Goal: Task Accomplishment & Management: Use online tool/utility

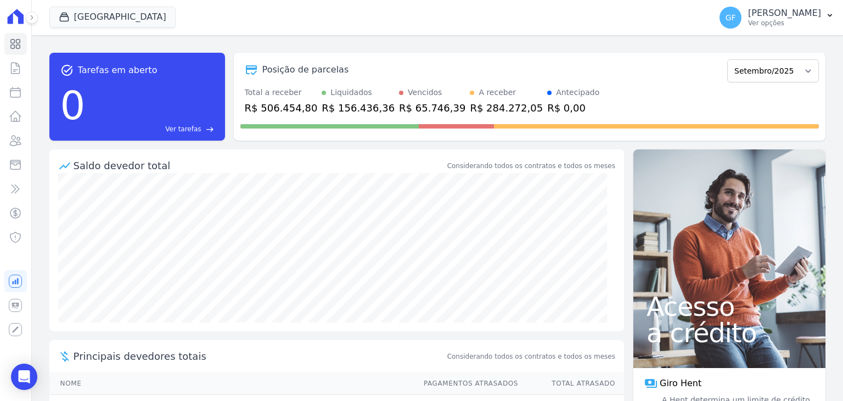
click at [33, 20] on icon at bounding box center [32, 17] width 7 height 7
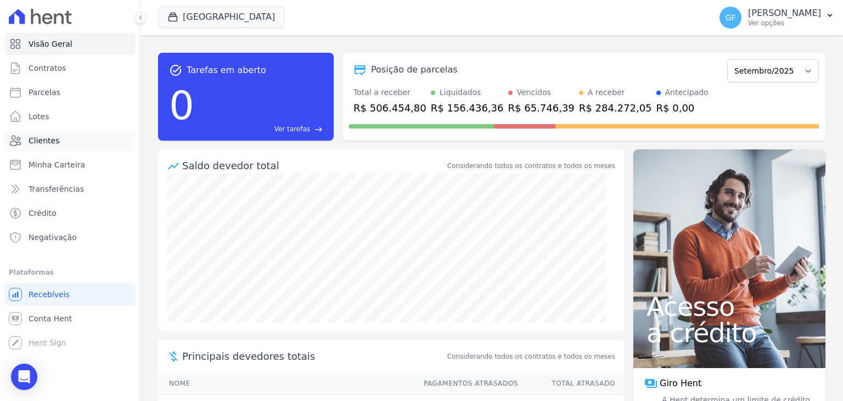
click at [37, 138] on span "Clientes" at bounding box center [44, 140] width 31 height 11
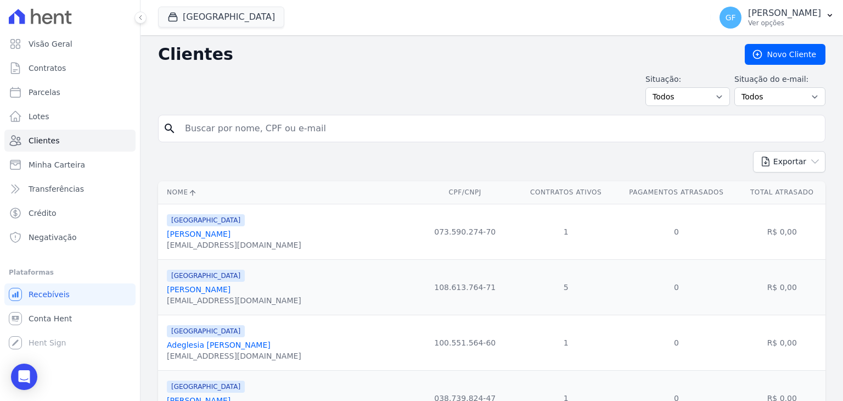
click at [276, 130] on input "search" at bounding box center [499, 128] width 642 height 22
type input "Sandra Maria Ferreira da Silva"
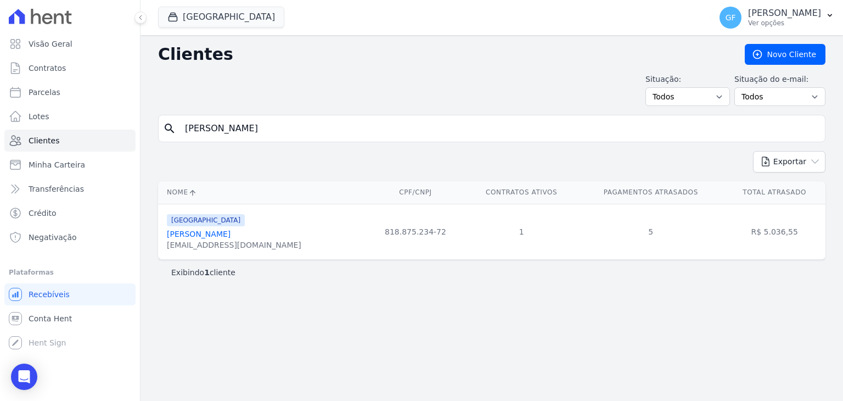
click at [229, 232] on link "Sandra Maria Ferreira Da Silva" at bounding box center [199, 233] width 64 height 9
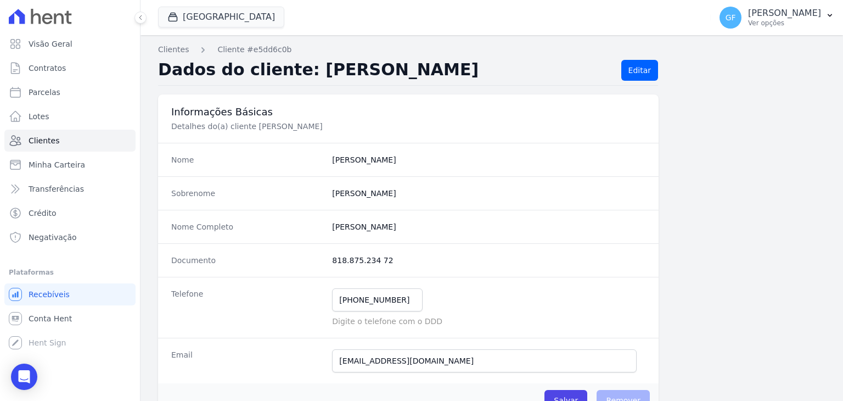
click at [137, 18] on icon at bounding box center [140, 17] width 7 height 7
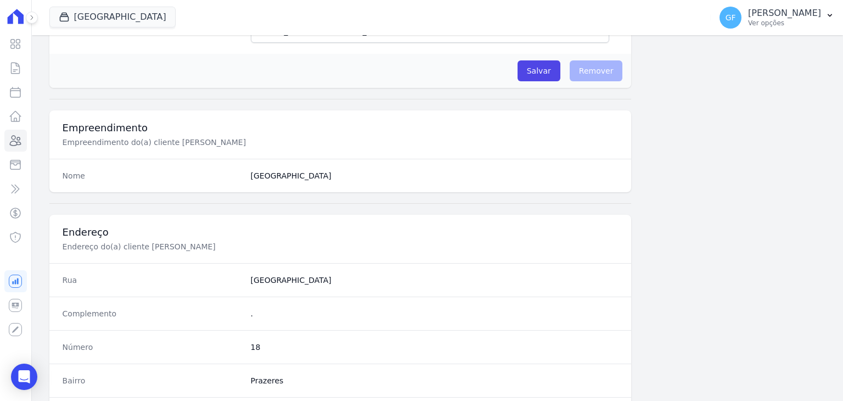
scroll to position [623, 0]
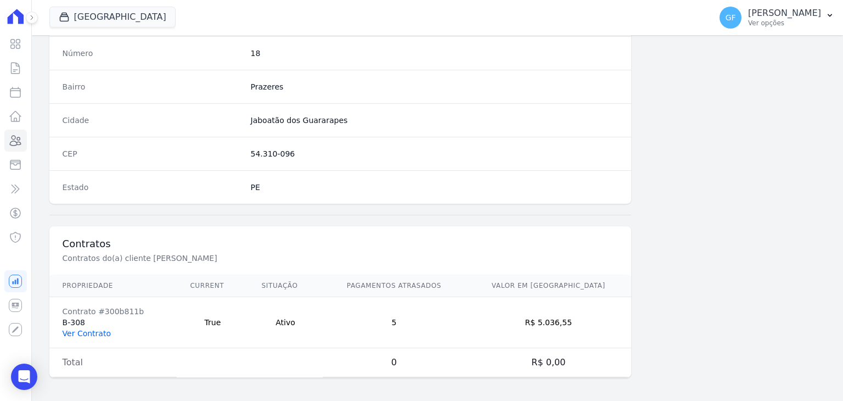
click at [88, 331] on link "Ver Contrato" at bounding box center [87, 333] width 48 height 9
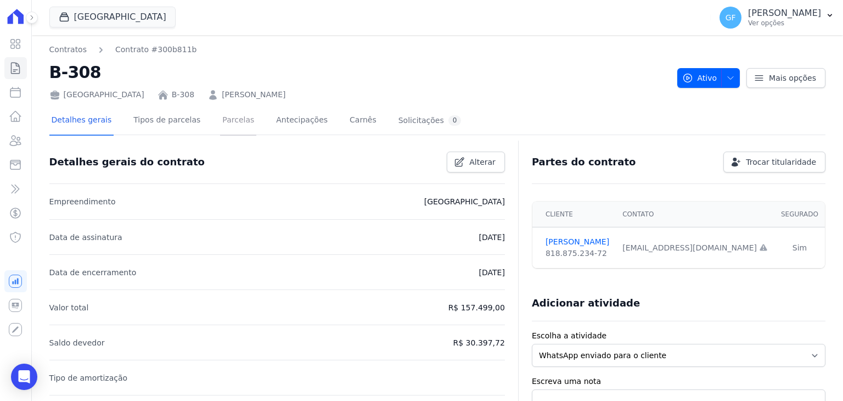
click at [220, 111] on link "Parcelas" at bounding box center [238, 120] width 36 height 29
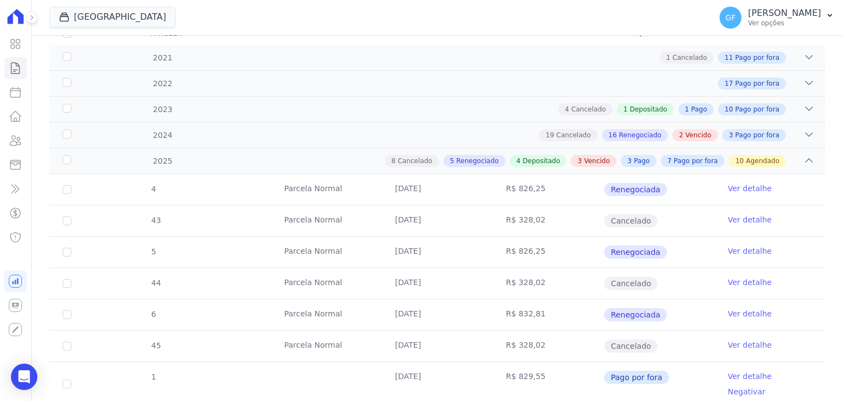
scroll to position [1096, 0]
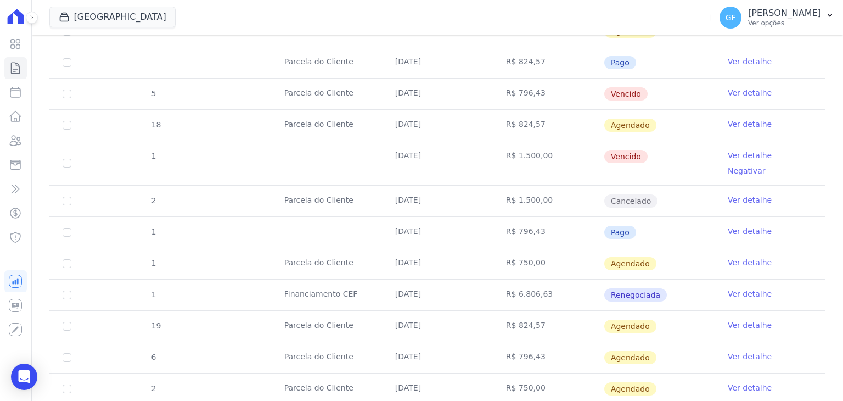
click at [733, 257] on link "Ver detalhe" at bounding box center [750, 262] width 44 height 11
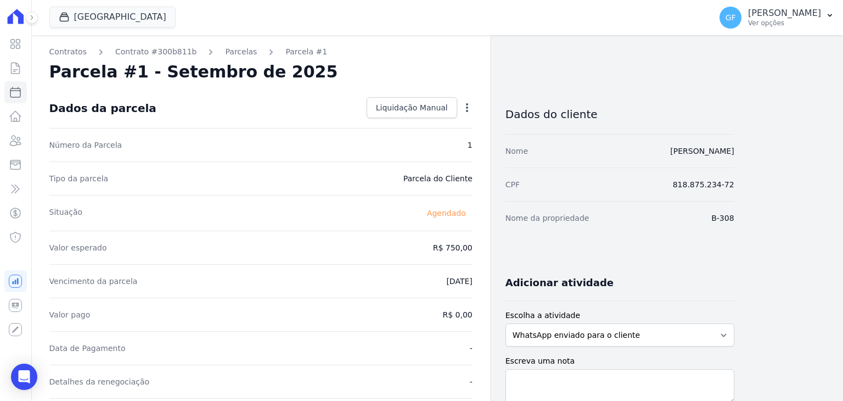
click at [462, 108] on icon "button" at bounding box center [467, 107] width 11 height 11
click at [440, 187] on div "Tipo da parcela Parcela do Cliente" at bounding box center [260, 177] width 423 height 33
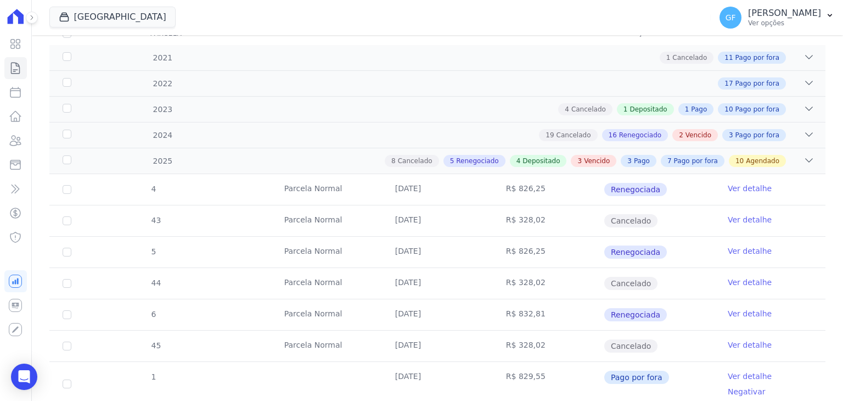
scroll to position [1096, 0]
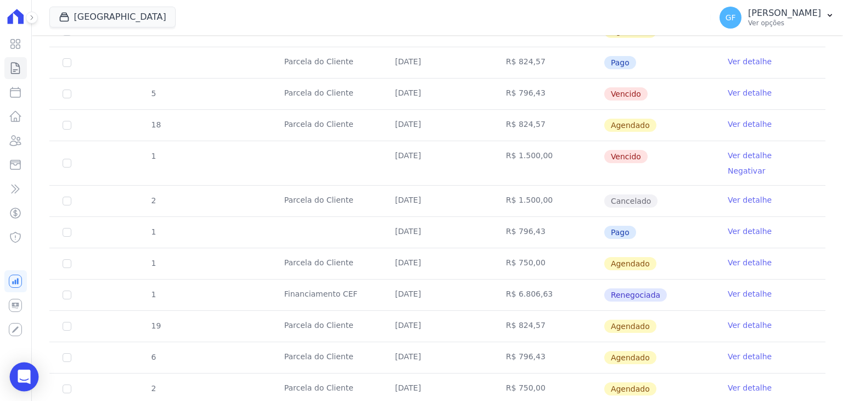
click at [35, 375] on div "Open Intercom Messenger" at bounding box center [24, 376] width 29 height 29
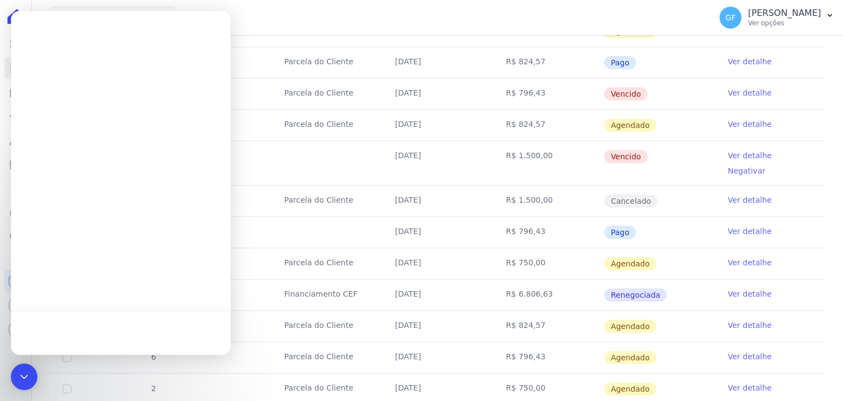
scroll to position [0, 0]
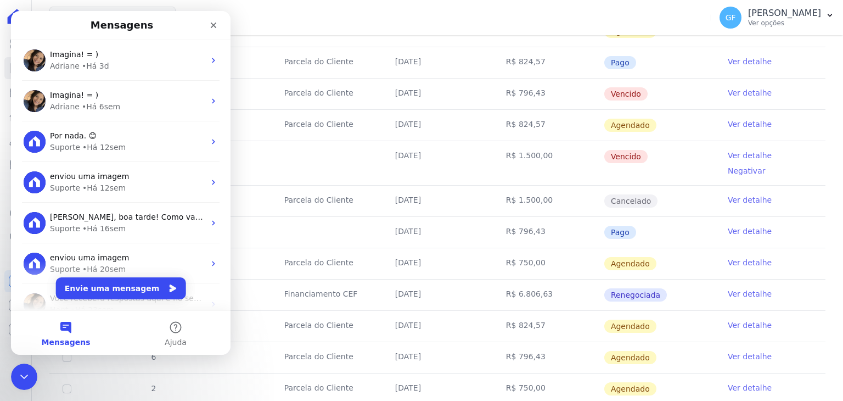
click at [82, 72] on div "Imagina! = ) Adriane • Há 3d" at bounding box center [121, 60] width 220 height 41
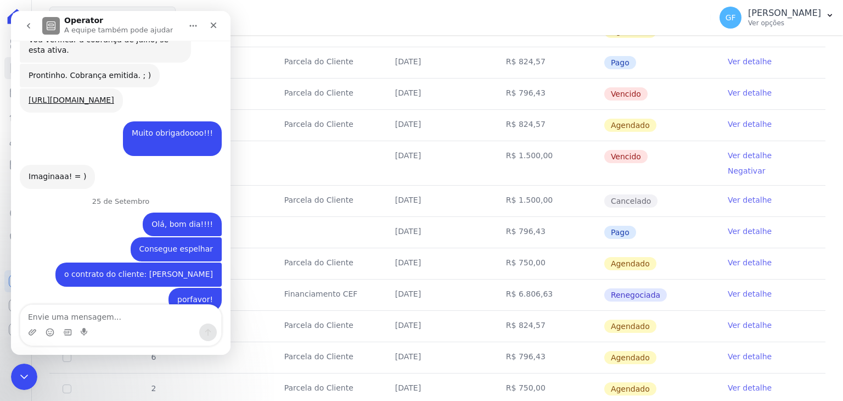
scroll to position [8419, 0]
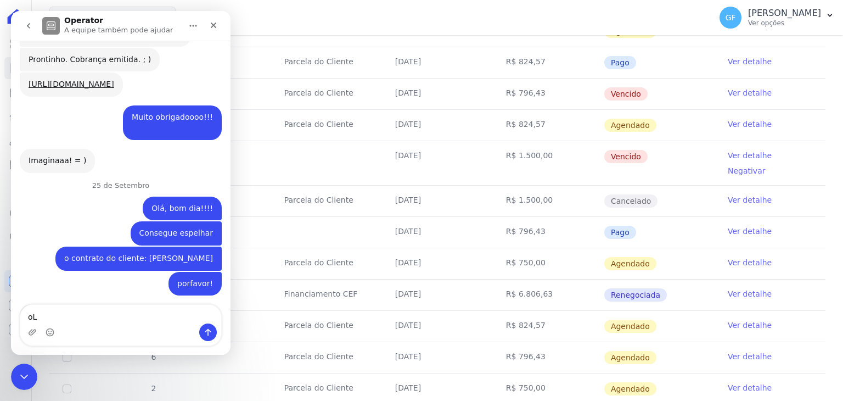
type textarea "o"
type textarea "Olá, bom dia!"
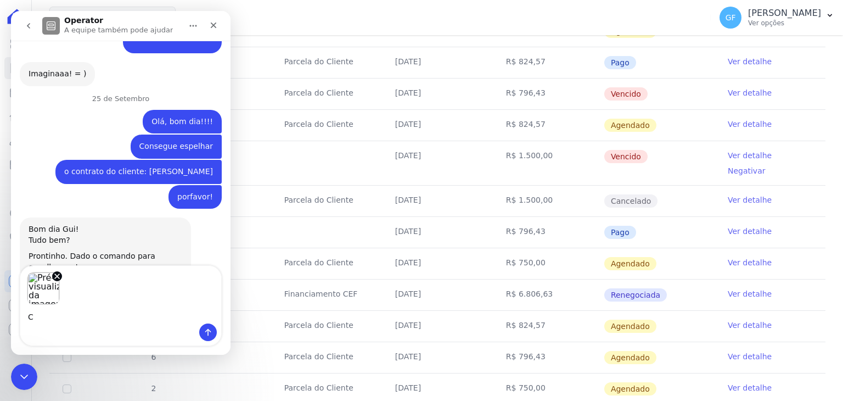
scroll to position [8506, 0]
type textarea "Consegue emitir o boleto dessa parcela?"
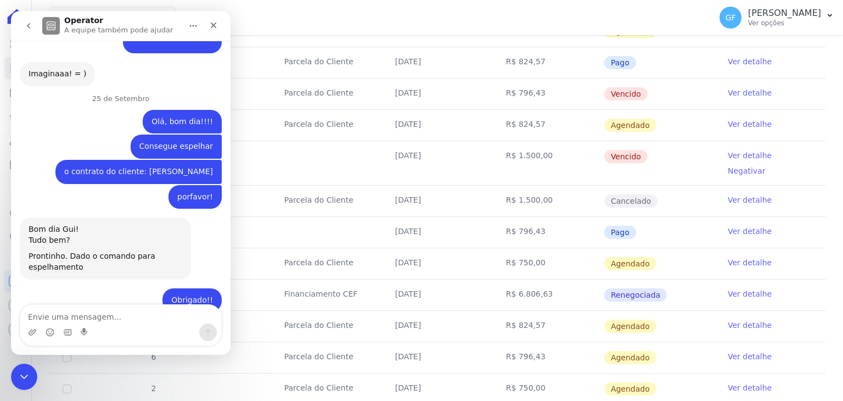
scroll to position [8504, 0]
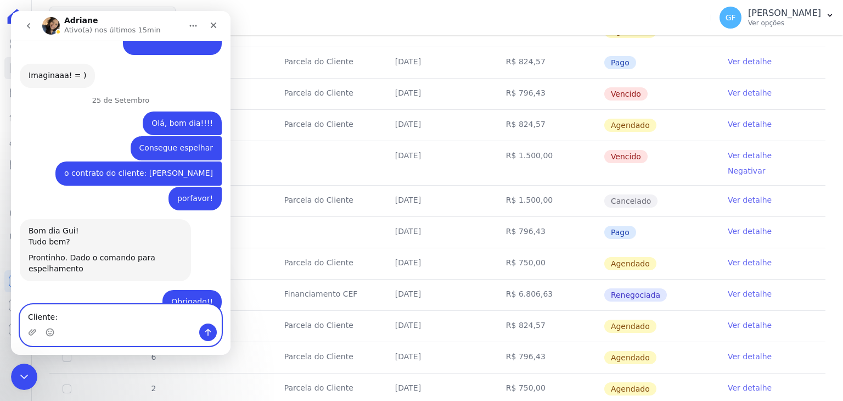
paste textarea "Sandra Maria Ferreira da Silva"
type textarea "Cliente: Sandra Maria Ferreira da Silva"
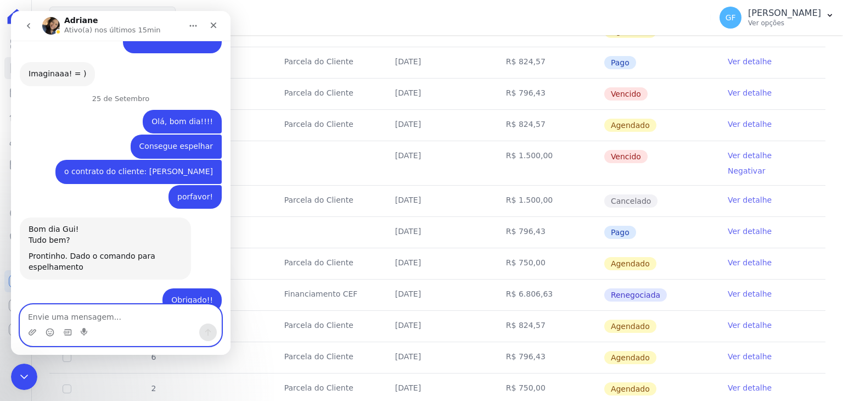
scroll to position [8529, 0]
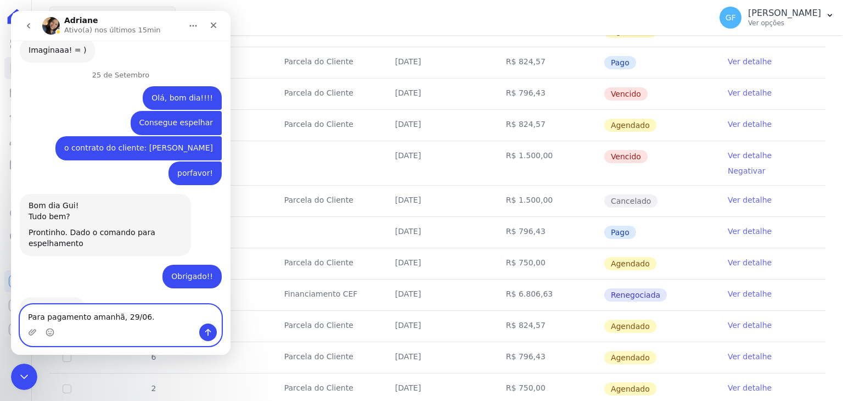
type textarea "Para pagamento amanhã, 29/06."
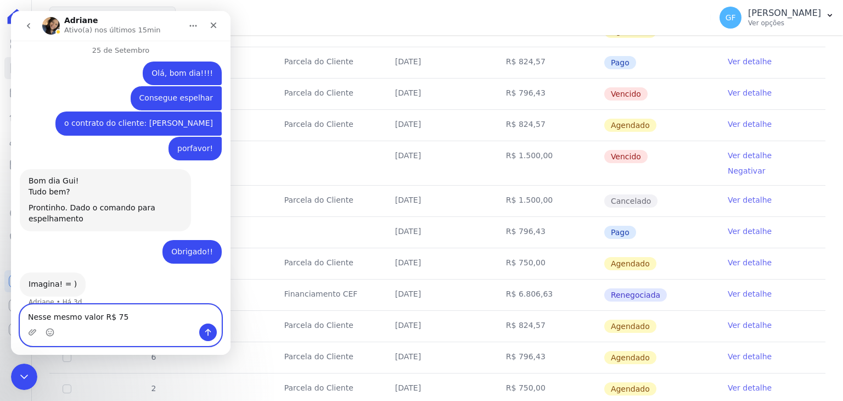
type textarea "Nesse mesmo valor R$ 750"
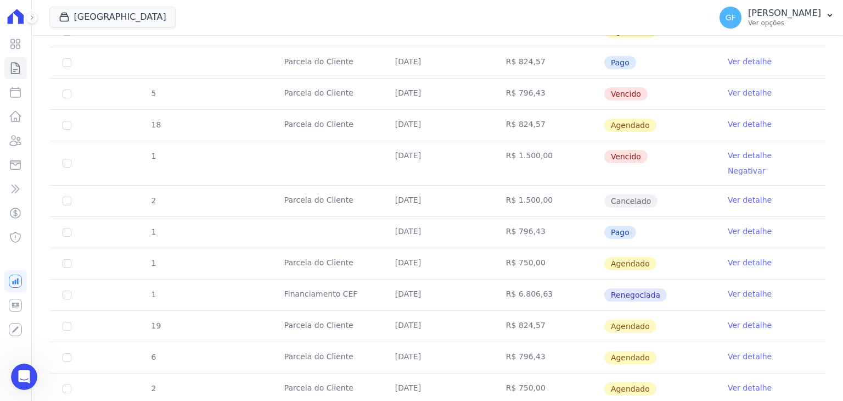
scroll to position [8579, 0]
click at [18, 42] on icon at bounding box center [15, 44] width 9 height 9
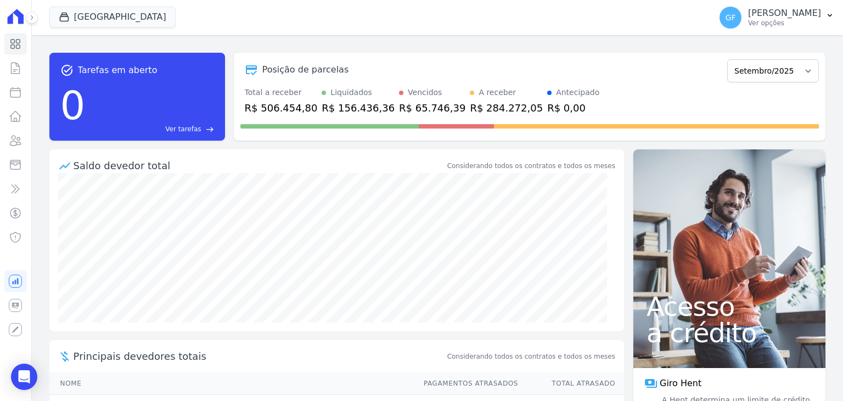
click at [302, 146] on div "task_alt Tarefas em aberto 0 Ver tarefas east Posição de parcelas Maio/2021 Jun…" at bounding box center [437, 96] width 776 height 105
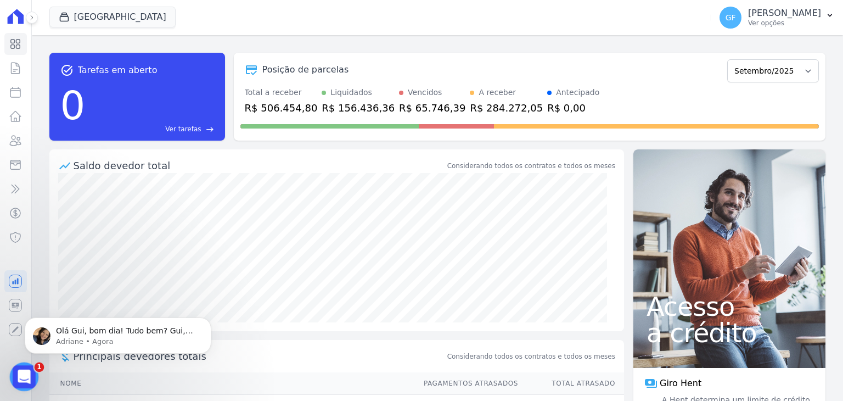
click at [26, 363] on div "Abertura do Messenger da Intercom" at bounding box center [22, 375] width 36 height 36
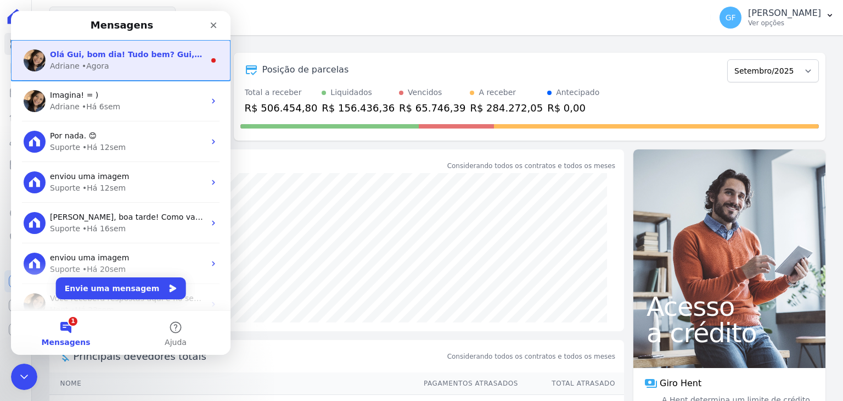
click at [117, 55] on span "Olá Gui, bom dia! Tudo bem? Gui, você irá emitir direto na plataforma, sem impo…" at bounding box center [422, 54] width 745 height 9
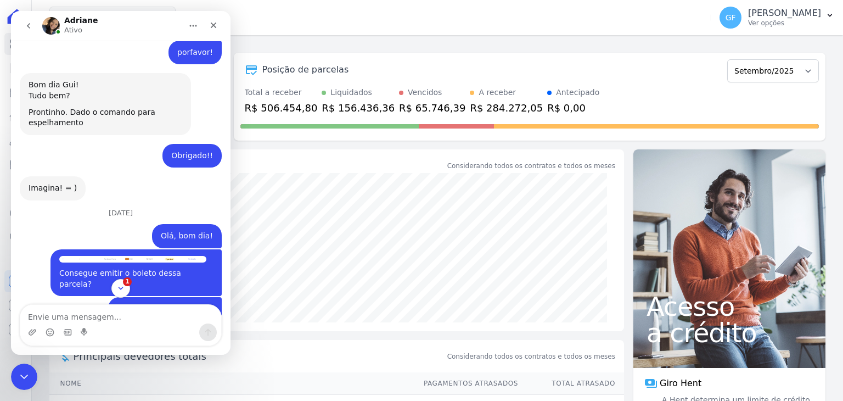
scroll to position [8521, 0]
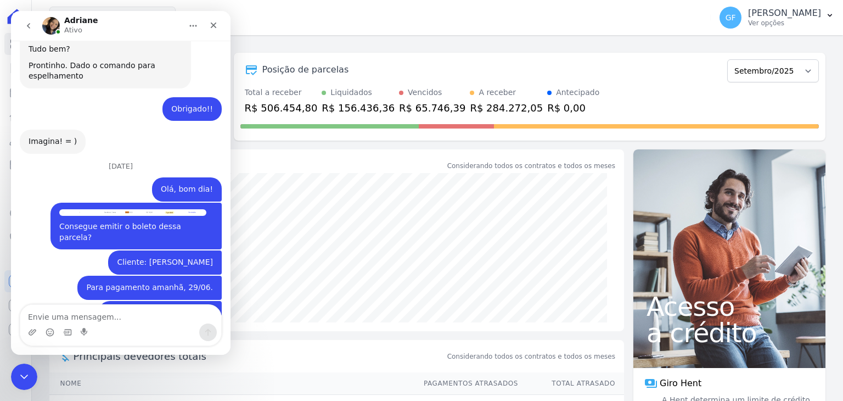
click at [76, 319] on textarea "Envie uma mensagem..." at bounding box center [120, 314] width 201 height 19
click at [80, 316] on textarea "Envie uma mensagem..." at bounding box center [120, 314] width 201 height 19
drag, startPoint x: 23, startPoint y: 368, endPoint x: 30, endPoint y: 631, distance: 263.0
click at [23, 367] on div "Encerramento do Messenger da Intercom" at bounding box center [22, 375] width 26 height 26
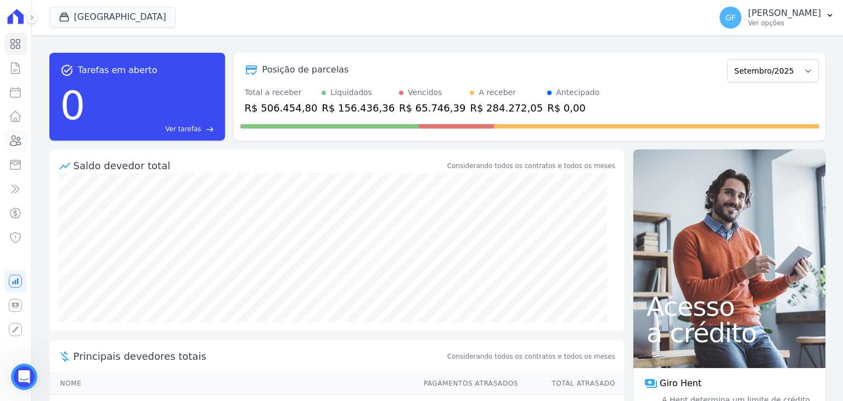
scroll to position [7508, 0]
click at [18, 143] on icon at bounding box center [15, 141] width 11 height 10
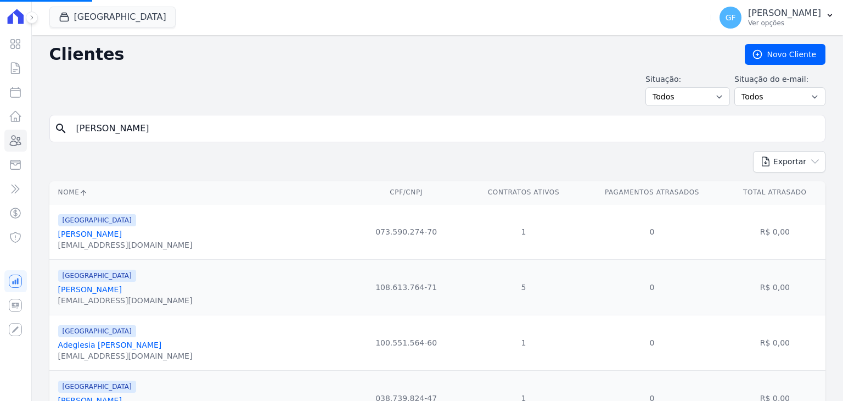
drag, startPoint x: 213, startPoint y: 130, endPoint x: 57, endPoint y: 130, distance: 156.4
click at [57, 130] on div "search Sandra Maria Ferreira da Silva" at bounding box center [437, 128] width 776 height 27
click at [114, 125] on input "search" at bounding box center [445, 128] width 751 height 22
paste input "Edilson Inácio dos Santos"
drag, startPoint x: 185, startPoint y: 128, endPoint x: 0, endPoint y: 103, distance: 186.6
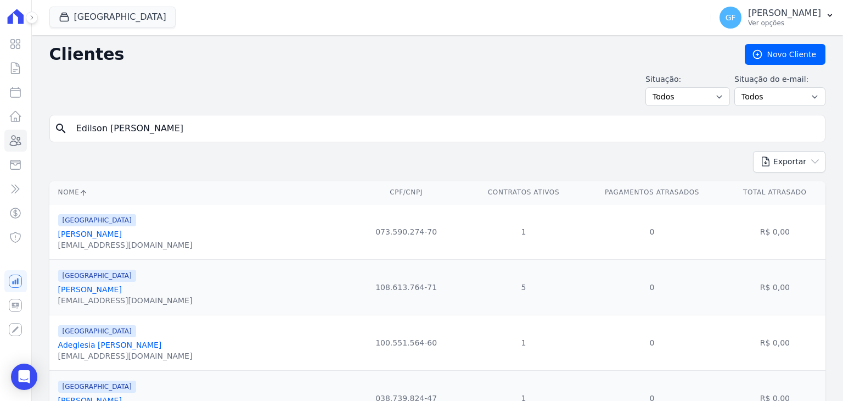
click at [0, 104] on div "Visão Geral Contratos Parcelas Lotes Clientes Minha Carteira Transferências Cré…" at bounding box center [421, 200] width 843 height 401
type input "sandra maria fe"
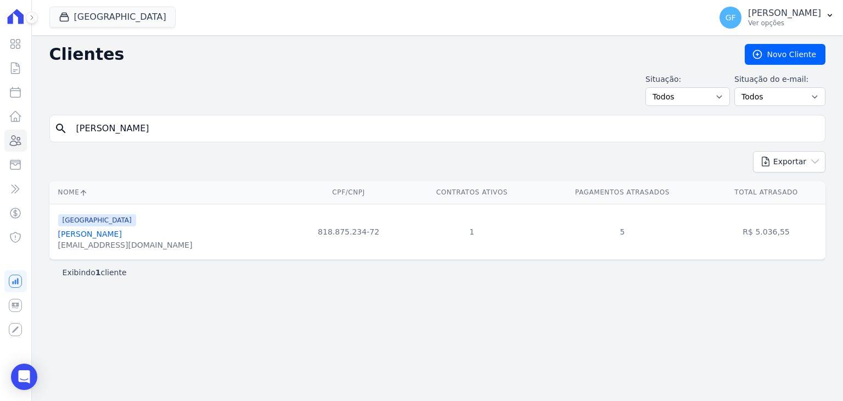
click at [148, 240] on div "sandra.silva70@hotmail.com" at bounding box center [125, 244] width 134 height 11
click at [122, 236] on link "Sandra Maria Ferreira Da Silva" at bounding box center [90, 233] width 64 height 9
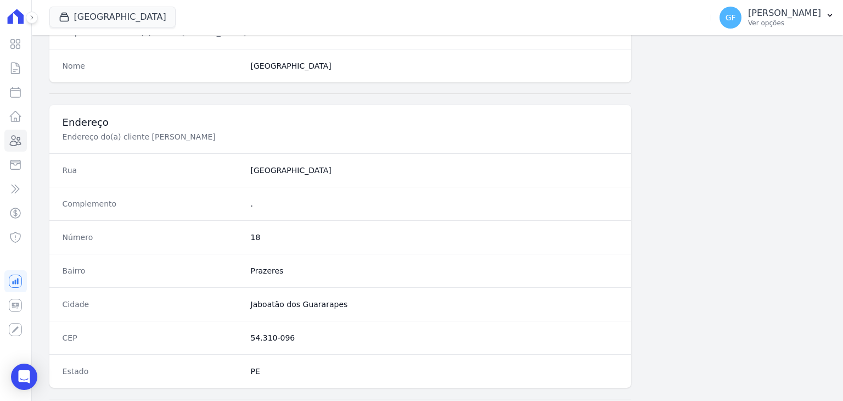
scroll to position [623, 0]
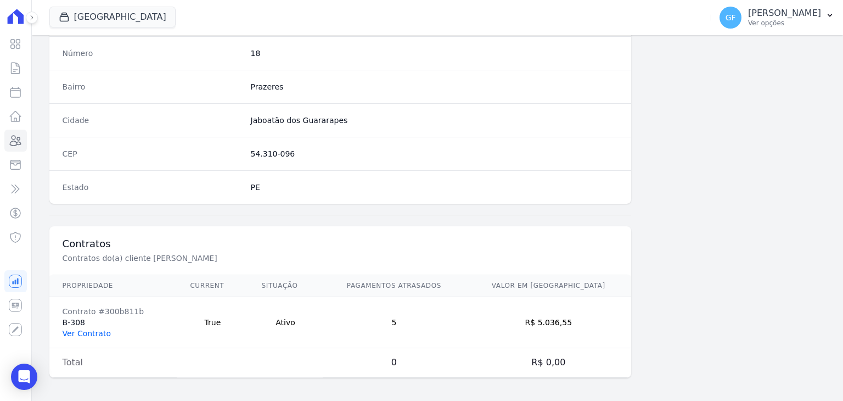
click at [88, 332] on link "Ver Contrato" at bounding box center [87, 333] width 48 height 9
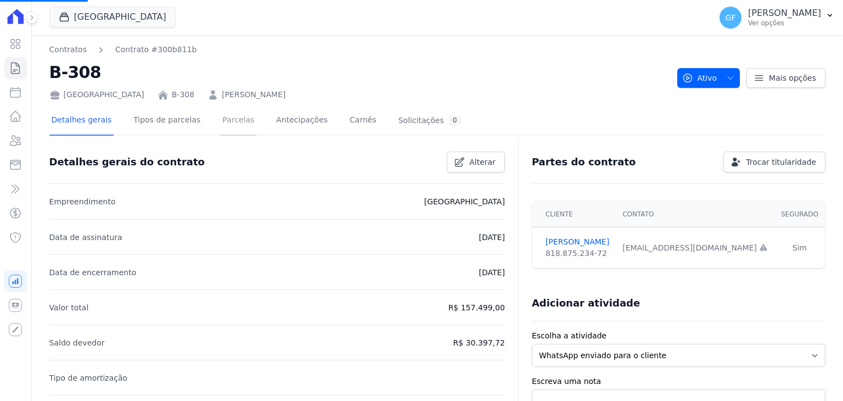
click at [233, 119] on link "Parcelas" at bounding box center [238, 120] width 36 height 29
click at [231, 118] on link "Parcelas" at bounding box center [238, 120] width 36 height 29
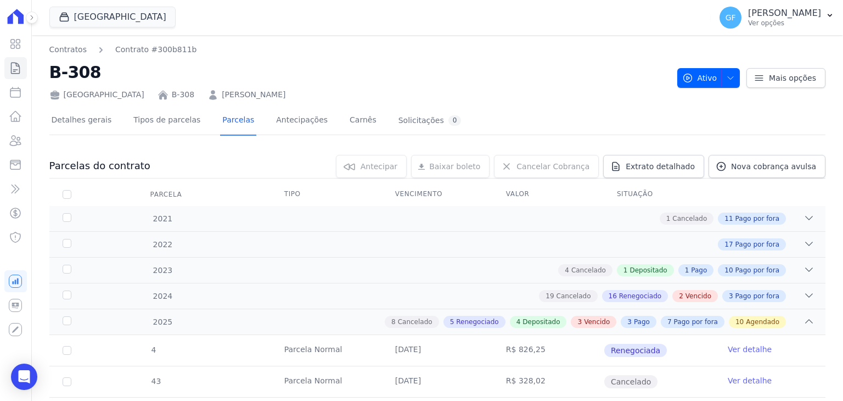
scroll to position [1096, 0]
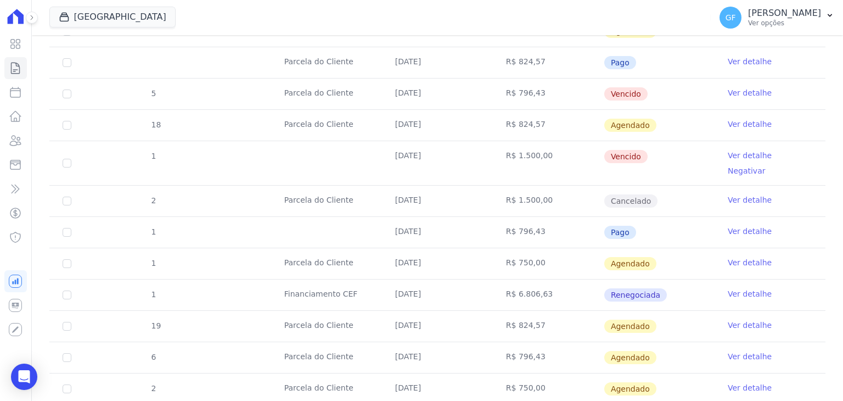
click at [728, 257] on link "Ver detalhe" at bounding box center [750, 262] width 44 height 11
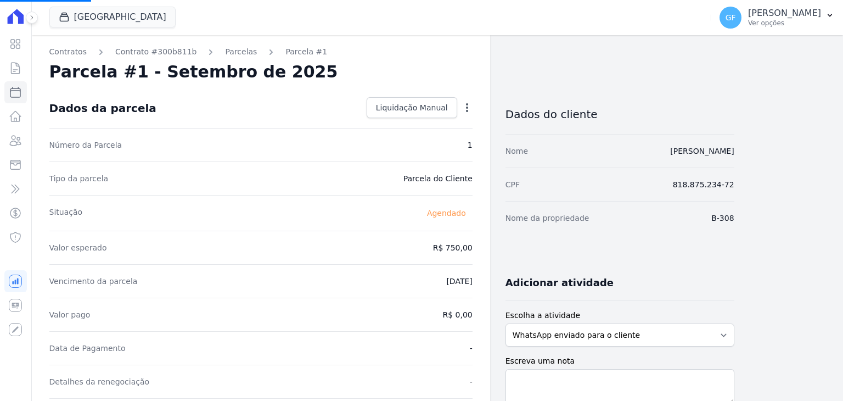
click at [462, 108] on icon "button" at bounding box center [467, 107] width 11 height 11
click at [470, 110] on icon "button" at bounding box center [467, 107] width 11 height 11
click at [431, 124] on link "Alterar" at bounding box center [420, 123] width 97 height 20
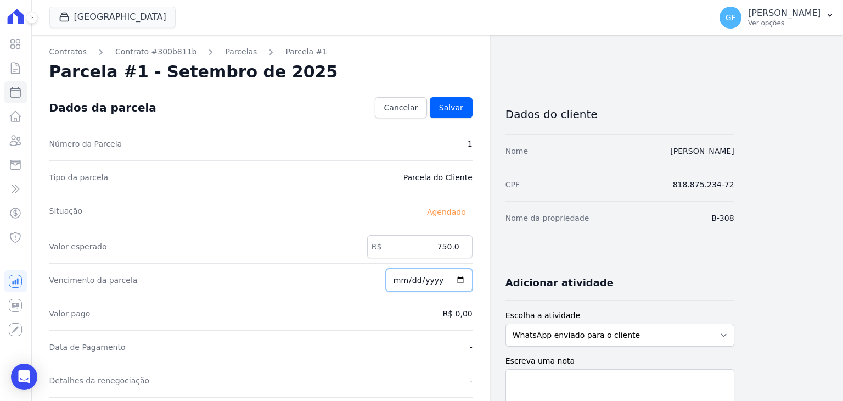
click at [406, 282] on input "2025-09-20" at bounding box center [429, 279] width 87 height 23
type input "2025-09-30"
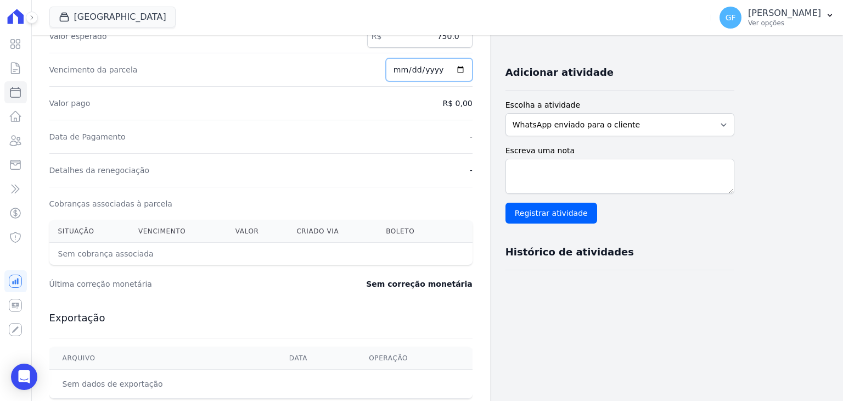
scroll to position [16, 0]
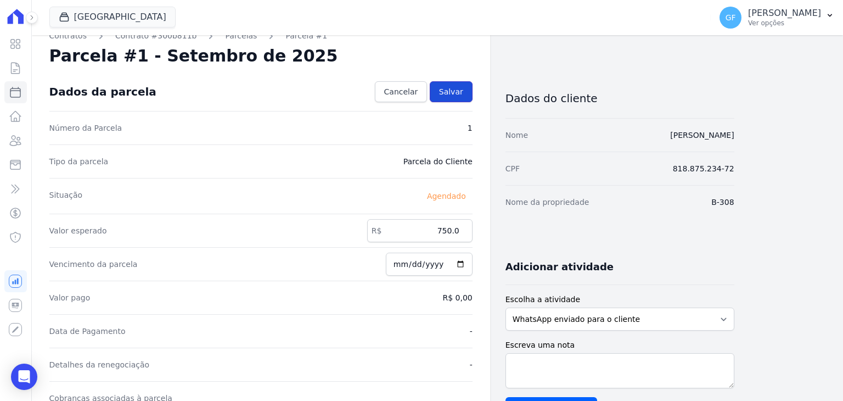
click at [448, 83] on link "Salvar" at bounding box center [451, 91] width 43 height 21
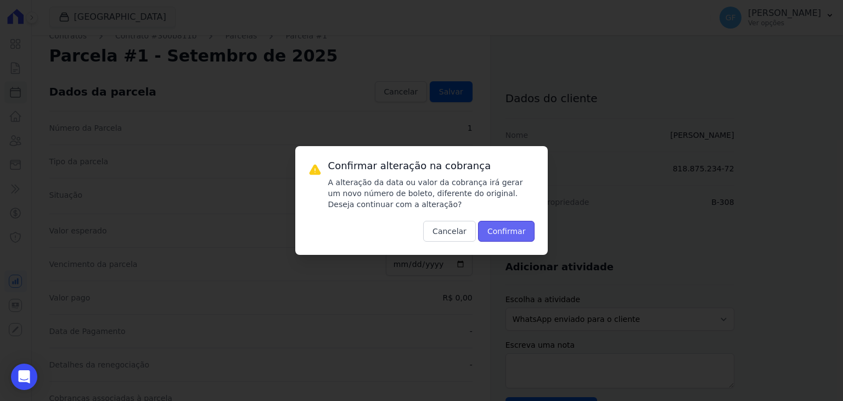
click at [502, 224] on button "Confirmar" at bounding box center [506, 231] width 57 height 21
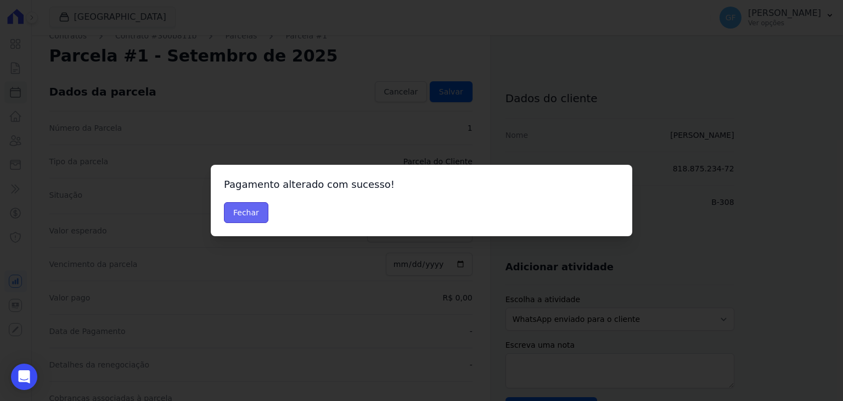
click at [242, 220] on button "Fechar" at bounding box center [246, 212] width 44 height 21
click at [242, 217] on button "Fechar" at bounding box center [246, 212] width 44 height 21
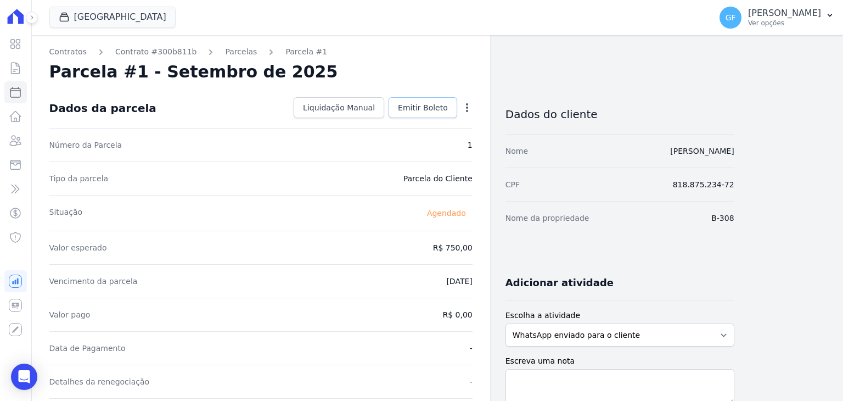
click at [431, 108] on span "Emitir Boleto" at bounding box center [423, 107] width 50 height 11
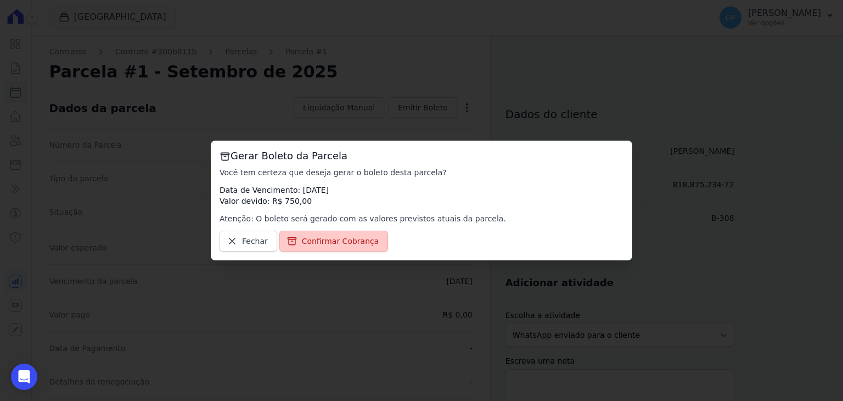
click at [332, 244] on span "Confirmar Cobrança" at bounding box center [340, 240] width 77 height 11
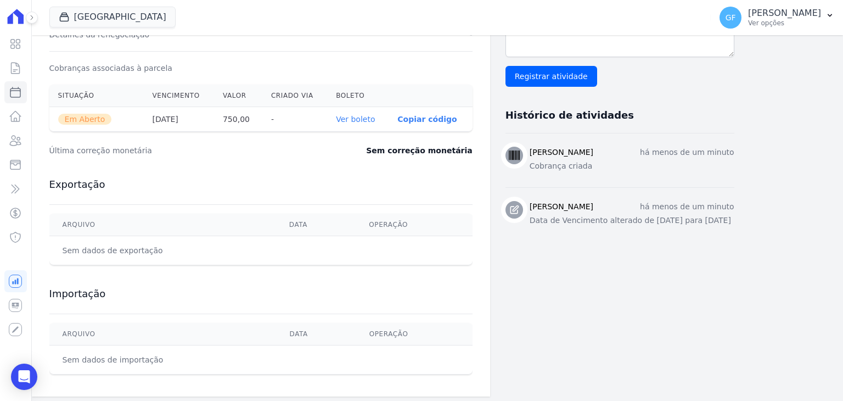
scroll to position [349, 0]
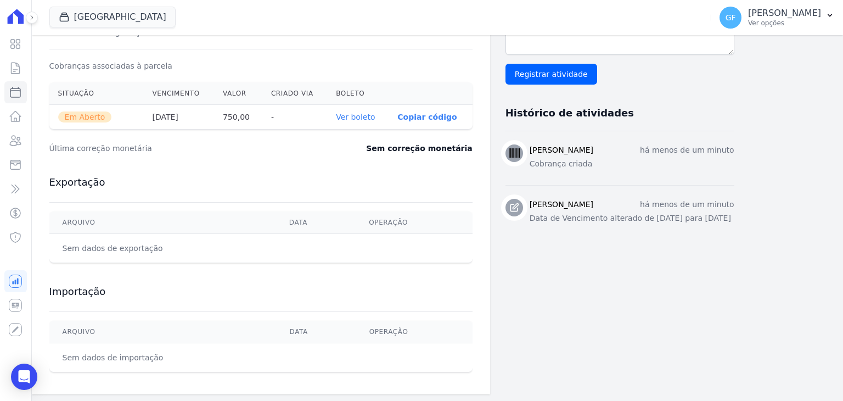
click at [364, 120] on th "Ver boleto" at bounding box center [357, 117] width 61 height 25
click at [363, 118] on link "Ver boleto" at bounding box center [355, 117] width 39 height 9
click at [40, 373] on div "Contratos Contrato #300b811b Parcelas Parcela #1 Parcela #1 - Setembro de 2025 …" at bounding box center [261, 40] width 458 height 708
click at [28, 373] on icon "Open Intercom Messenger" at bounding box center [24, 376] width 13 height 14
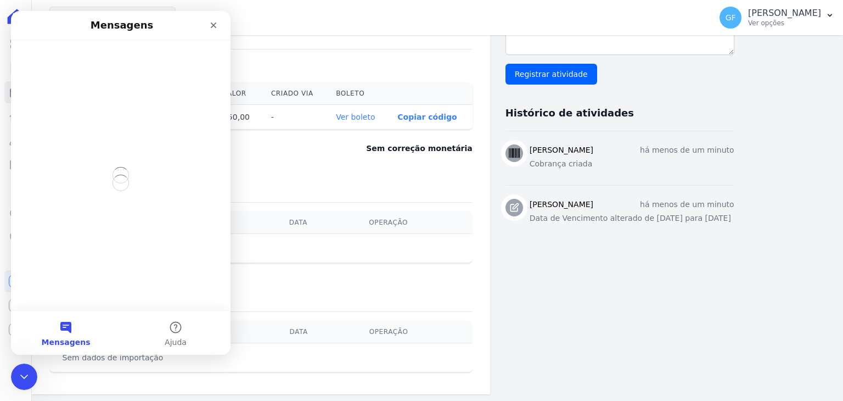
scroll to position [0, 0]
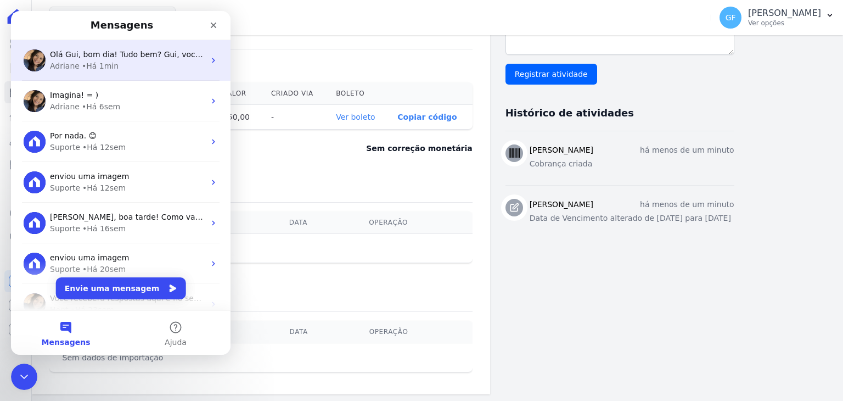
click at [89, 71] on div "• Há 1min" at bounding box center [100, 66] width 37 height 12
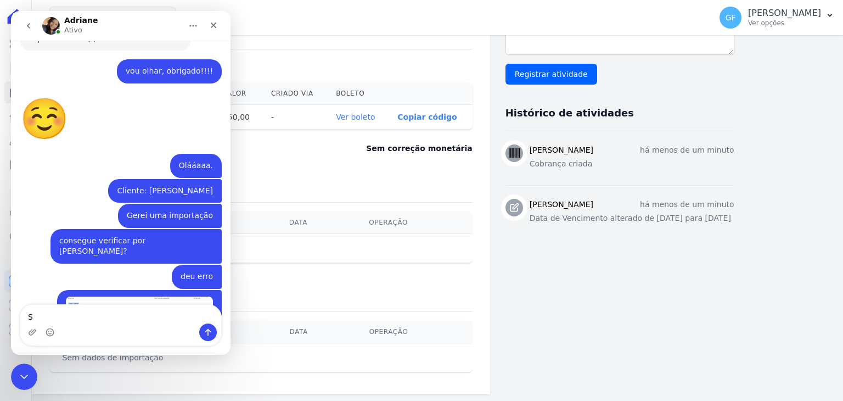
scroll to position [8503, 0]
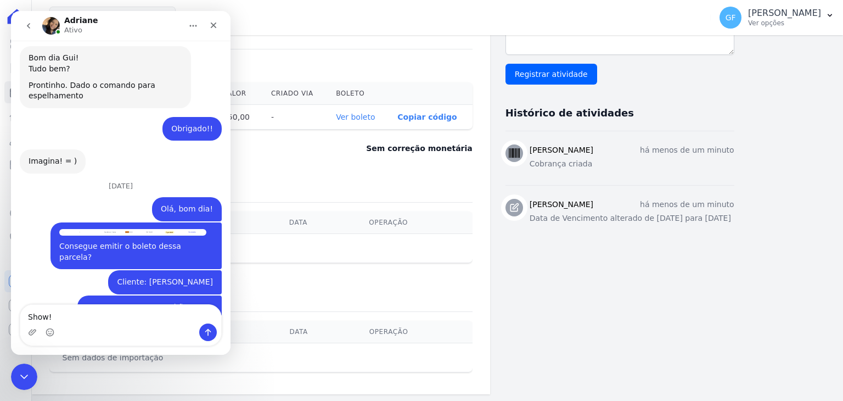
type textarea "Show!"
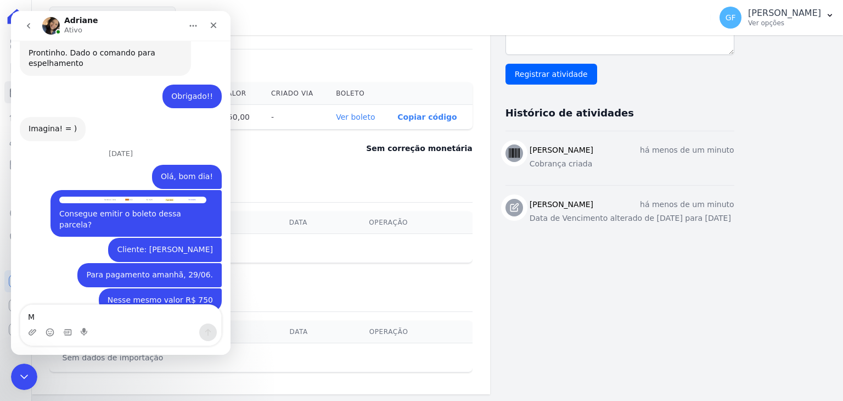
scroll to position [8536, 0]
type textarea "Muito obrigado!"
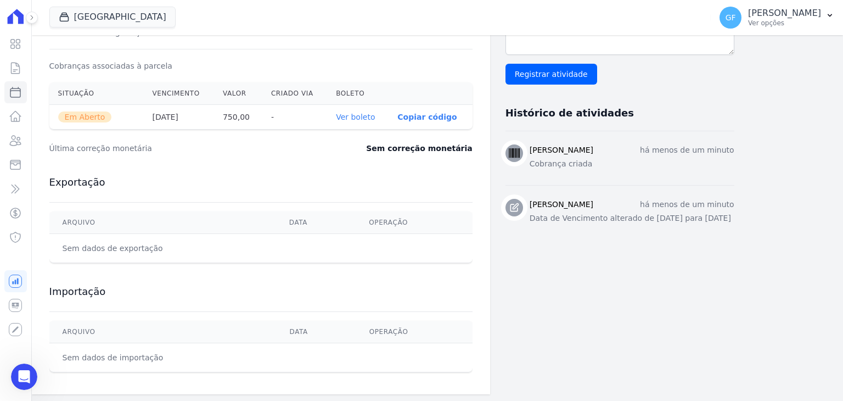
scroll to position [8392, 0]
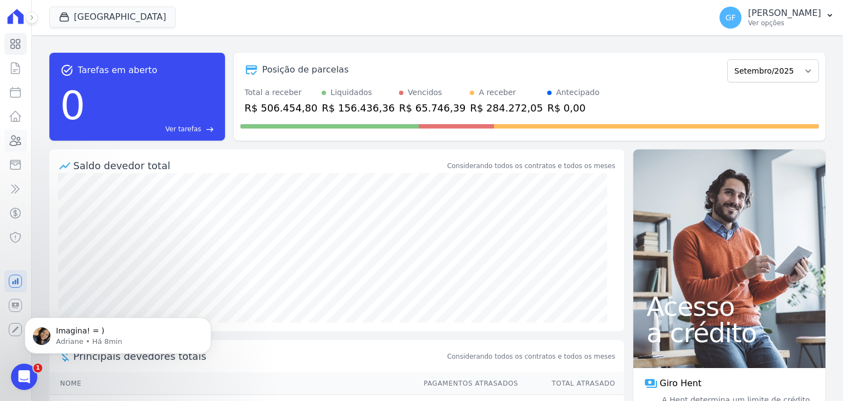
click at [15, 134] on icon at bounding box center [15, 140] width 13 height 13
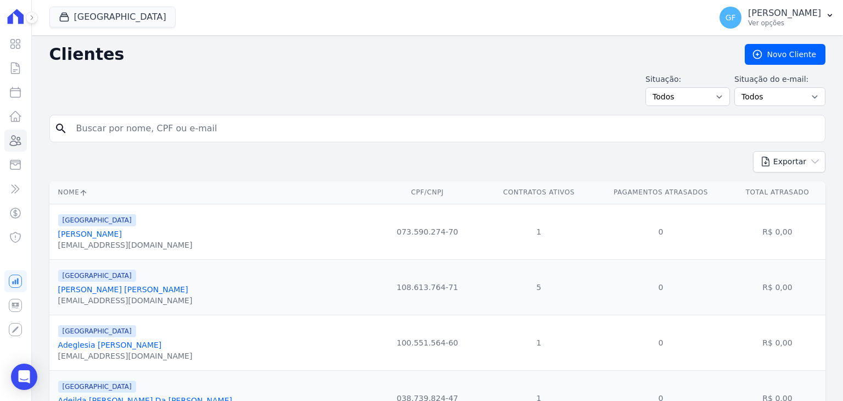
click at [121, 137] on input "search" at bounding box center [445, 128] width 751 height 22
type input "pedro vito"
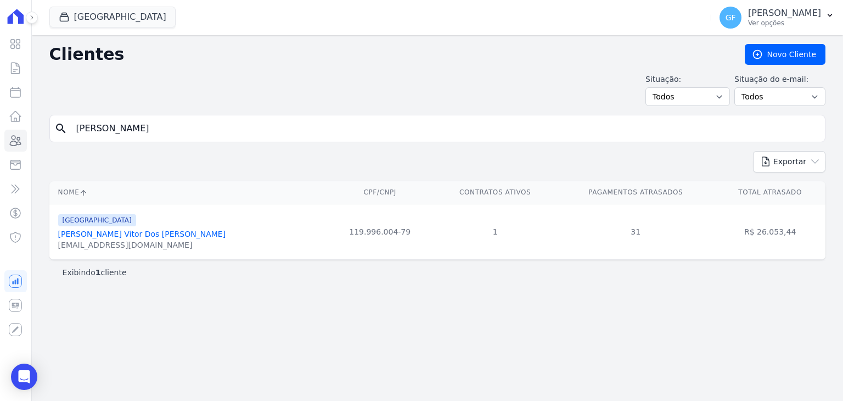
click at [100, 234] on link "Pedro Vitor Dos Santos Neves" at bounding box center [142, 233] width 168 height 9
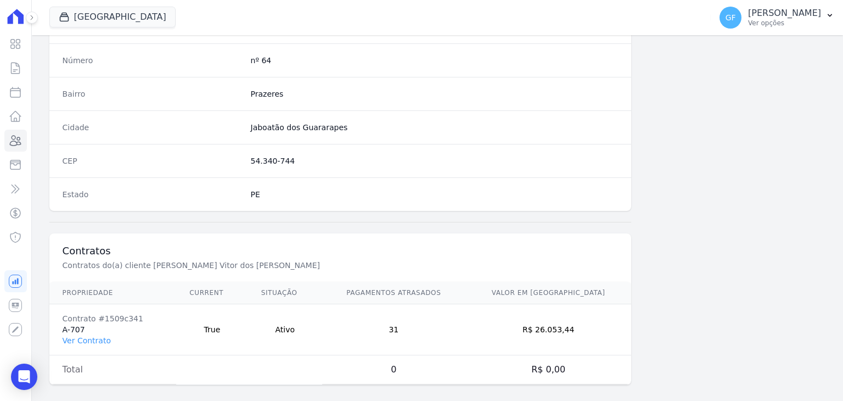
scroll to position [623, 0]
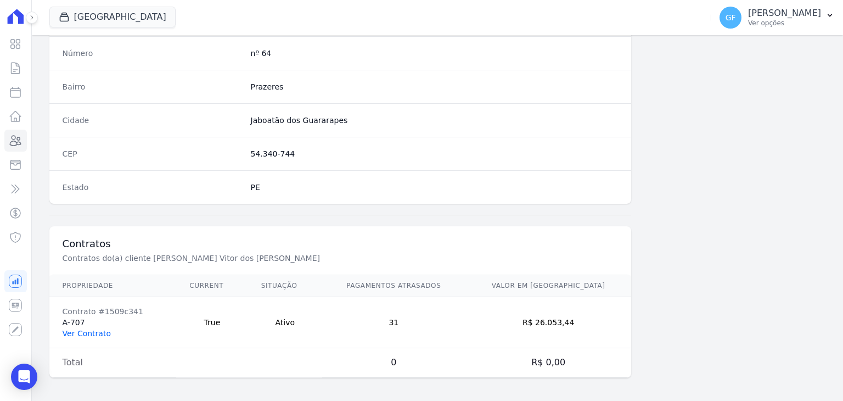
click at [81, 329] on link "Ver Contrato" at bounding box center [87, 333] width 48 height 9
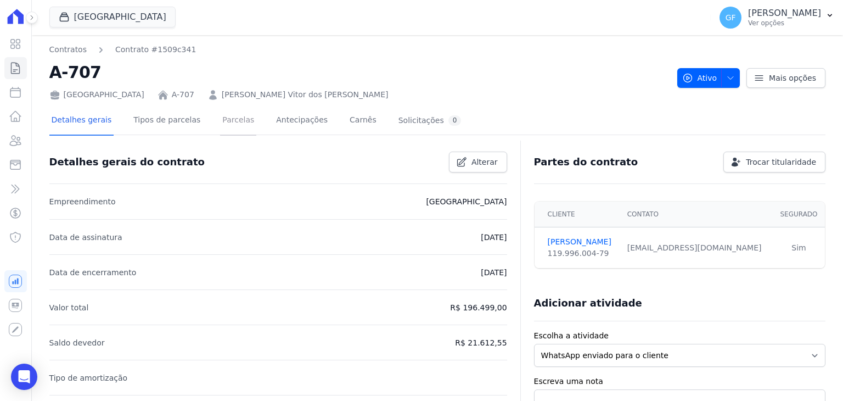
click at [231, 107] on link "Parcelas" at bounding box center [238, 120] width 36 height 29
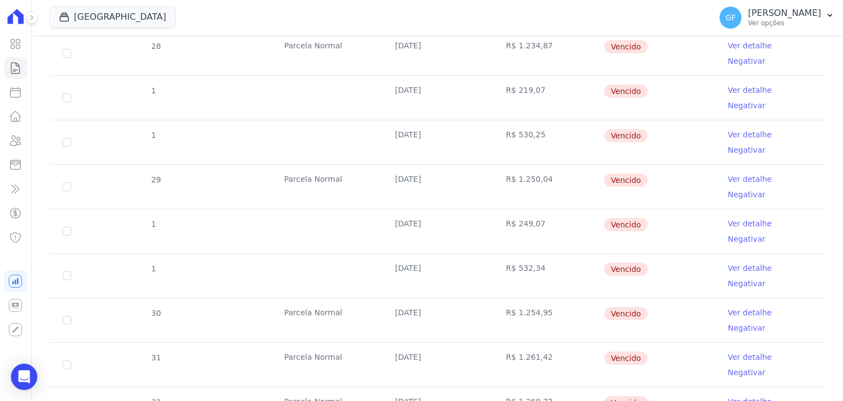
scroll to position [563, 0]
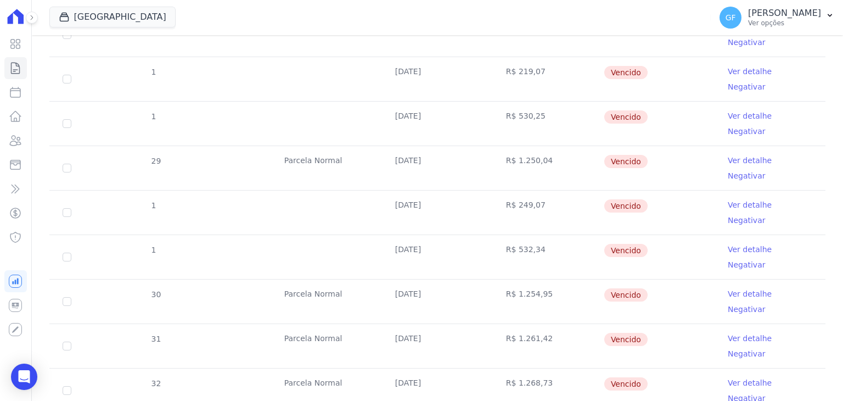
drag, startPoint x: 374, startPoint y: 297, endPoint x: 642, endPoint y: 294, distance: 267.9
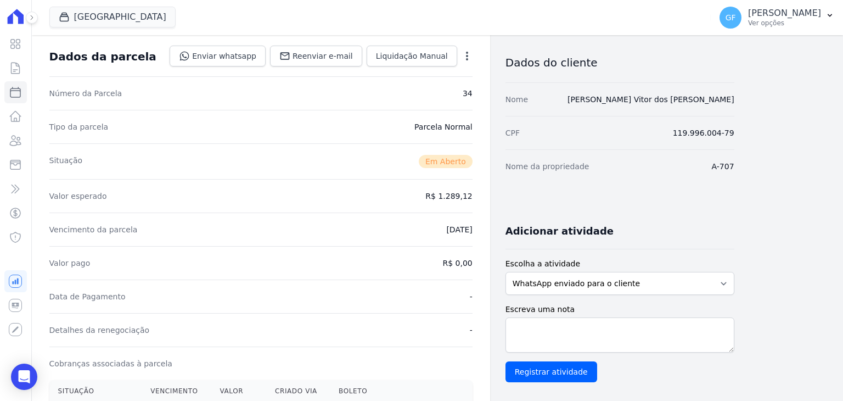
scroll to position [110, 0]
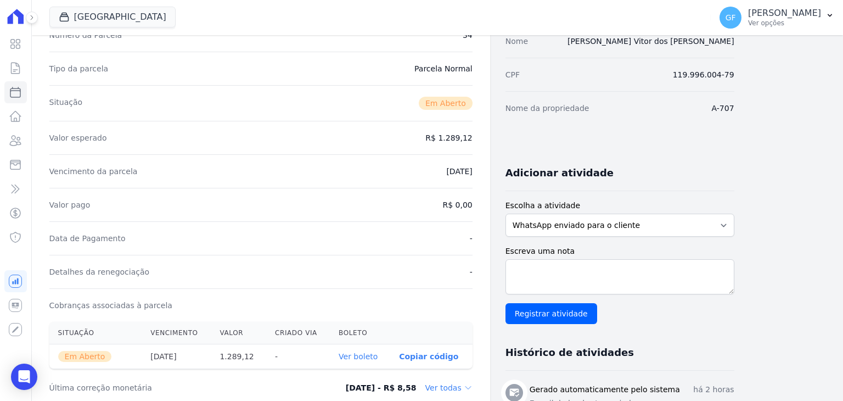
click at [356, 358] on link "Ver boleto" at bounding box center [358, 356] width 39 height 9
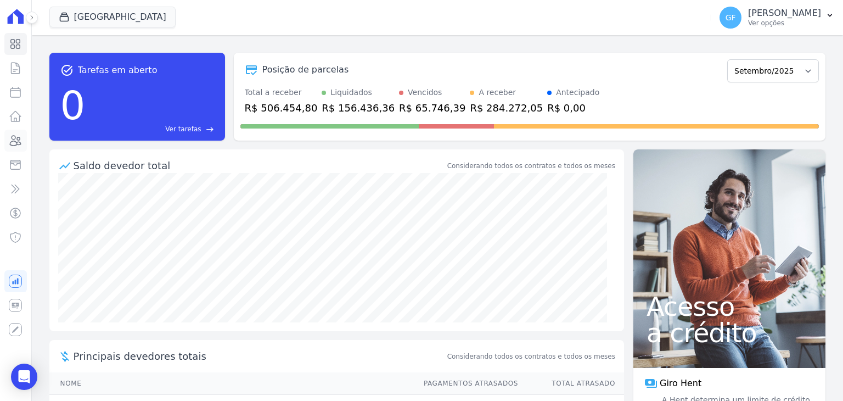
click at [4, 137] on link "Clientes" at bounding box center [15, 141] width 23 height 22
click at [10, 142] on icon at bounding box center [15, 140] width 13 height 13
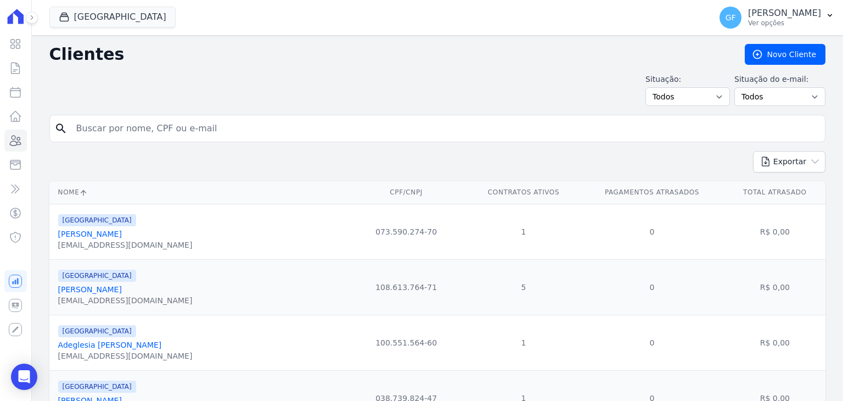
click at [101, 128] on input "search" at bounding box center [445, 128] width 751 height 22
paste input "Pedro Vitor dos Santos Neves"
type input "Pedro Vitor dos Santos Neves"
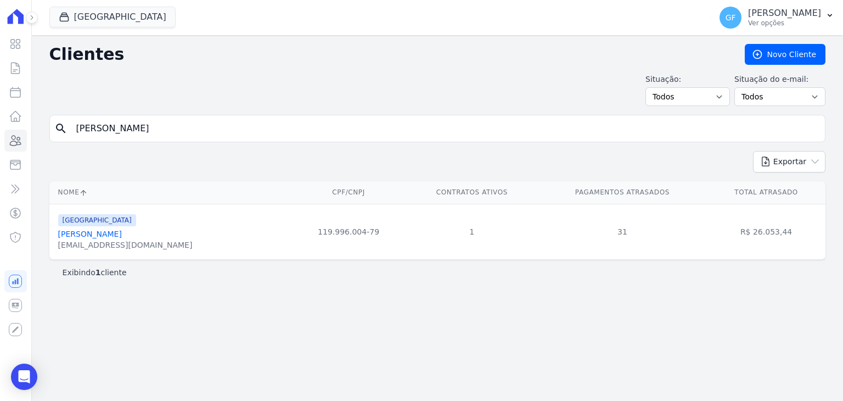
click at [91, 229] on link "Pedro Vitor Dos Santos Neves" at bounding box center [90, 233] width 64 height 9
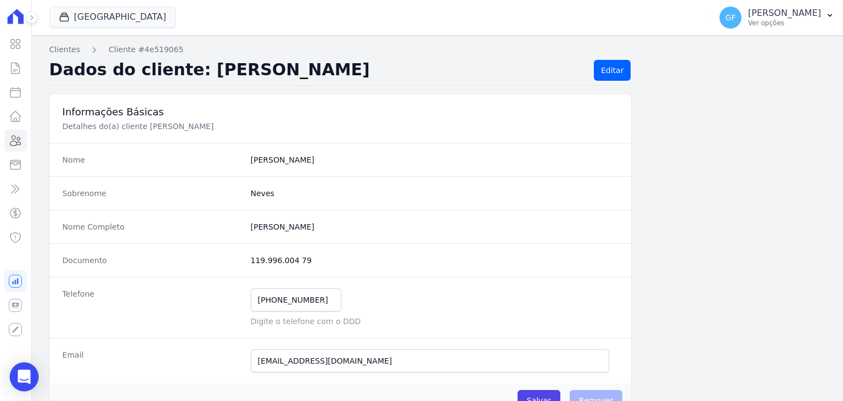
click at [24, 372] on icon "Open Intercom Messenger" at bounding box center [24, 376] width 13 height 14
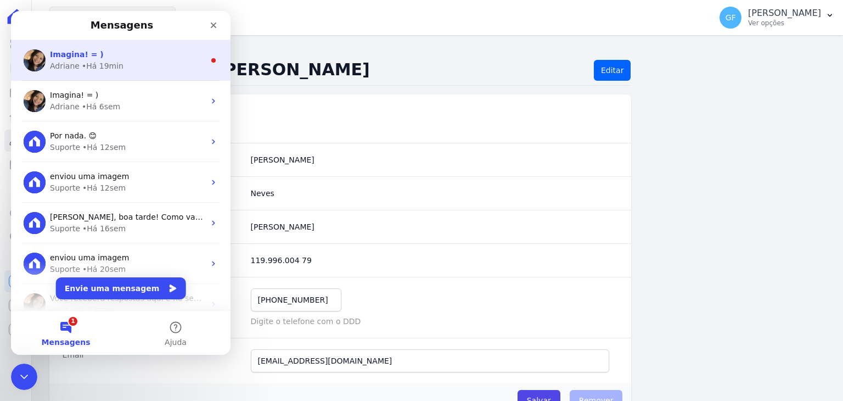
click at [104, 64] on div "• Há 19min" at bounding box center [103, 66] width 42 height 12
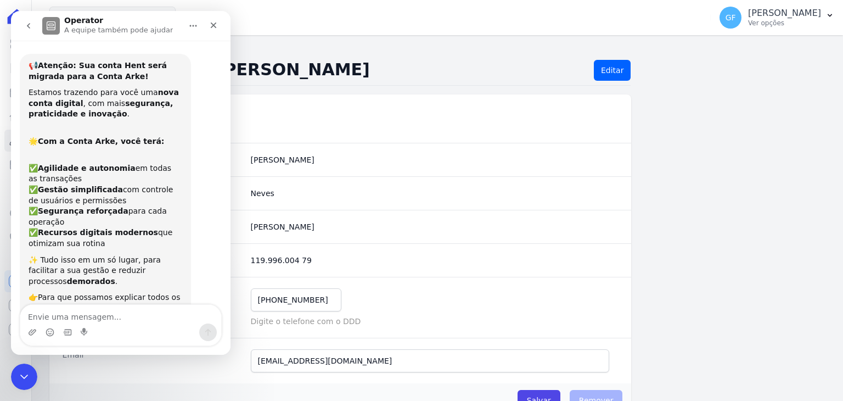
scroll to position [13, 0]
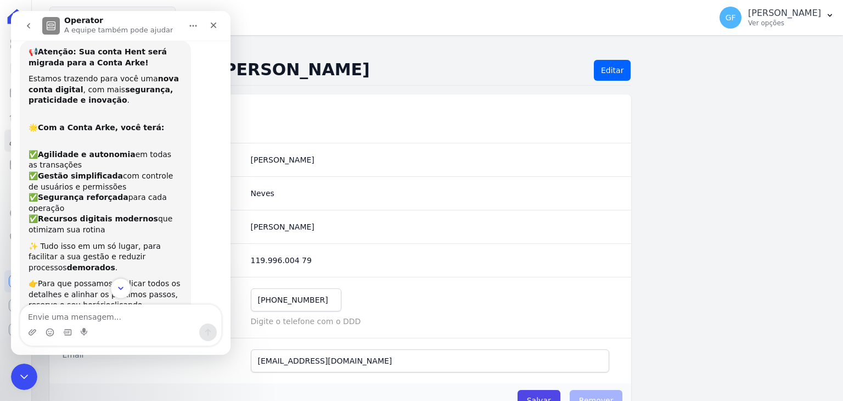
click at [127, 287] on button "Scroll to bottom" at bounding box center [120, 288] width 20 height 20
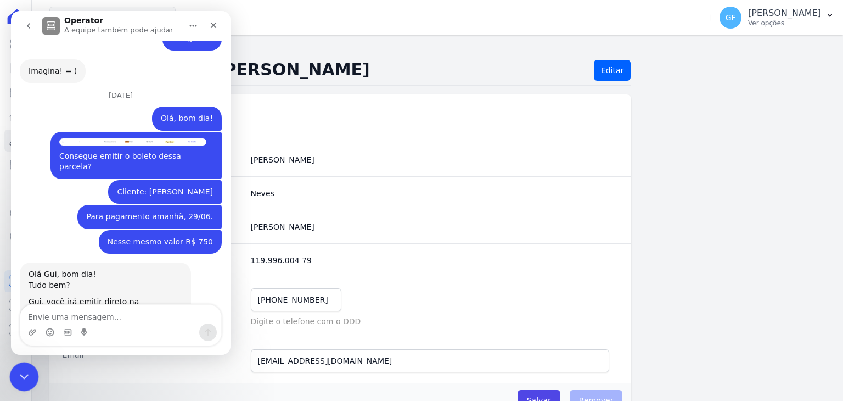
scroll to position [8510, 0]
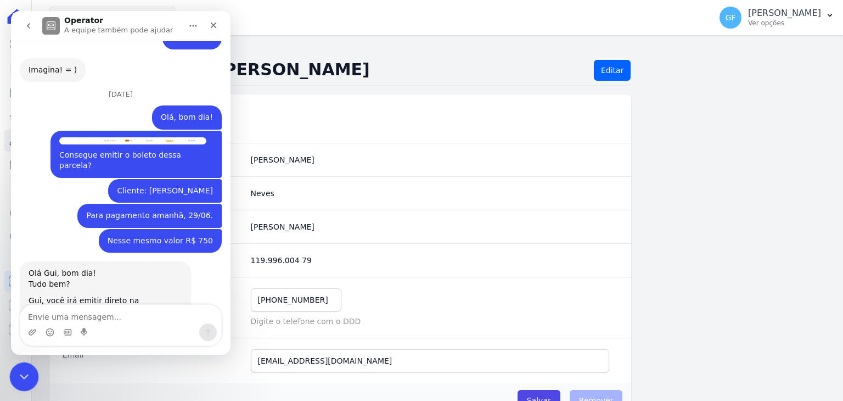
click at [14, 379] on div "Encerramento do Messenger da Intercom" at bounding box center [22, 375] width 26 height 26
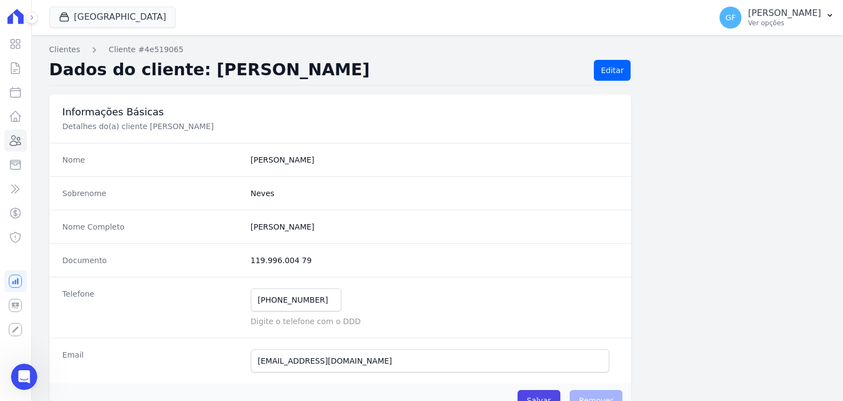
scroll to position [8460, 0]
